Goal: Transaction & Acquisition: Purchase product/service

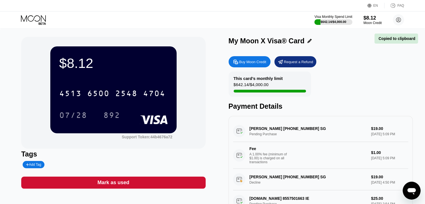
click at [250, 66] on div "Buy Moon Credit" at bounding box center [250, 61] width 42 height 11
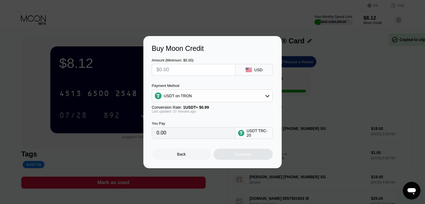
click at [201, 74] on input "text" at bounding box center [194, 69] width 74 height 11
type input "$1"
type input "1.01"
type input "$10"
type input "10.10"
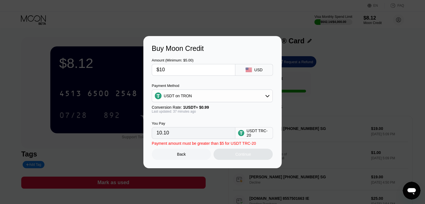
type input "$100"
type input "101.01"
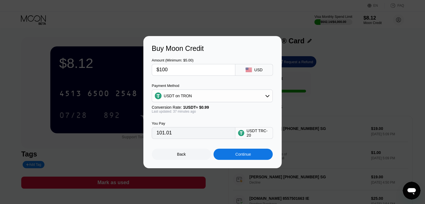
type input "$1000"
type input "1010.10"
type input "$100"
type input "101.01"
type input "$100"
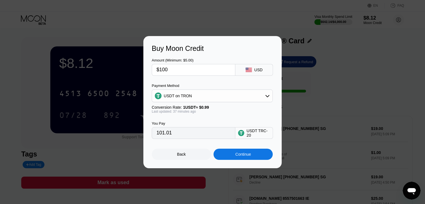
click at [380, 53] on div "Buy Moon Credit Amount (Minimum: $5.00) $100 USD Payment Method USDT on TRON Co…" at bounding box center [212, 102] width 425 height 132
click at [337, 155] on div "Buy Moon Credit Amount (Minimum: $5.00) $100 USD Payment Method USDT on TRON Co…" at bounding box center [212, 102] width 425 height 132
click at [390, 116] on div "Buy Moon Credit Amount (Minimum: $5.00) $100 USD Payment Method USDT on TRON Co…" at bounding box center [212, 102] width 425 height 132
click at [247, 157] on div "Continue" at bounding box center [243, 154] width 16 height 4
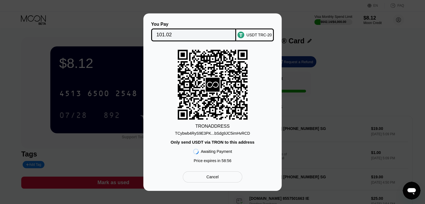
click at [223, 133] on div "TCybwb4RyS9E3PK...bSdg9JC5imHvRCD" at bounding box center [212, 133] width 75 height 4
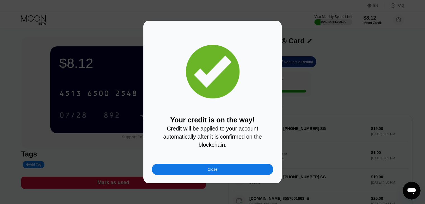
click at [212, 172] on div "Close" at bounding box center [213, 169] width 10 height 4
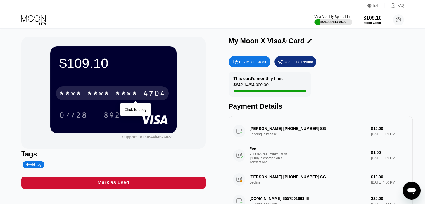
click at [124, 90] on div "* * * * * * * * * * * * 4704" at bounding box center [112, 93] width 113 height 14
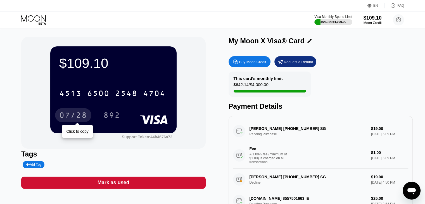
click at [73, 117] on div "07/28" at bounding box center [73, 116] width 28 height 9
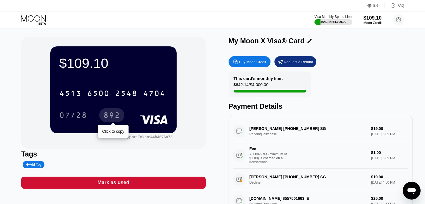
click at [119, 115] on div "892" at bounding box center [111, 116] width 17 height 9
